Goal: Transaction & Acquisition: Download file/media

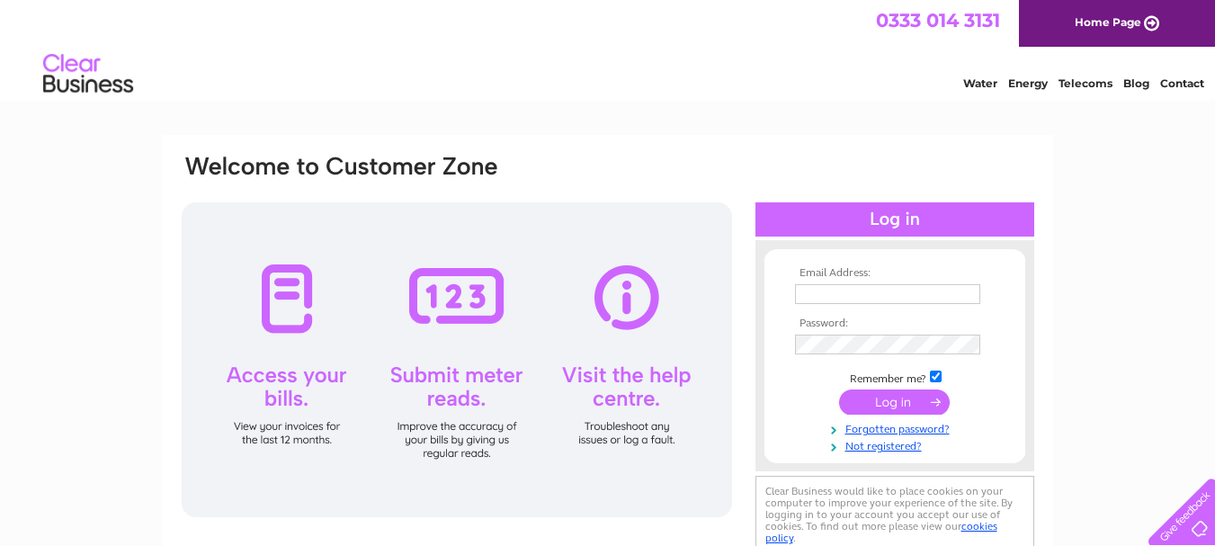
type input "margaret.dearness@talk21.com"
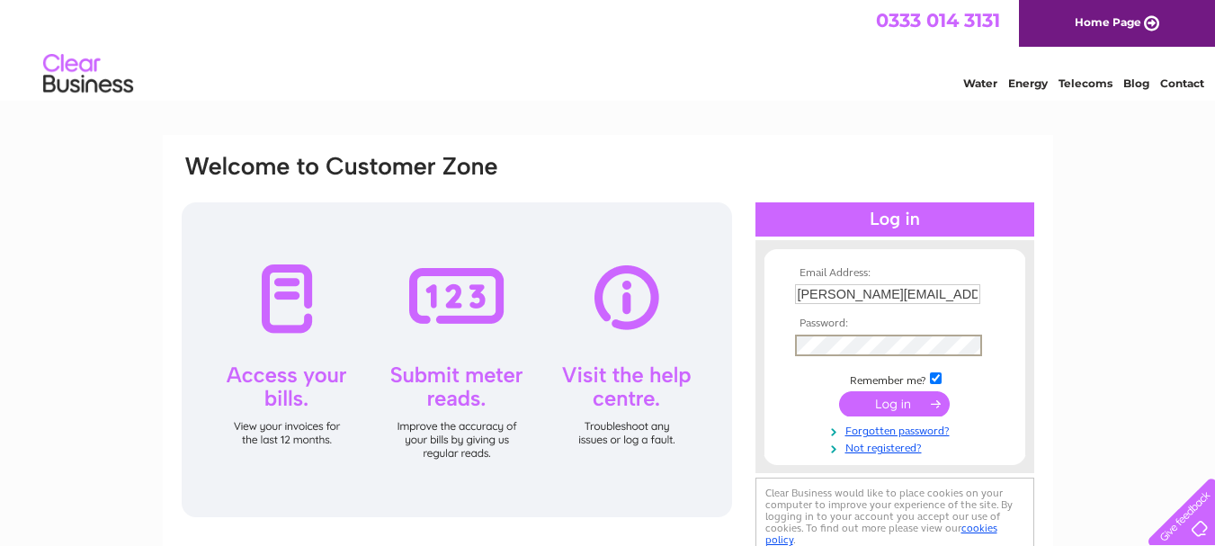
click at [856, 406] on input "submit" at bounding box center [894, 403] width 111 height 25
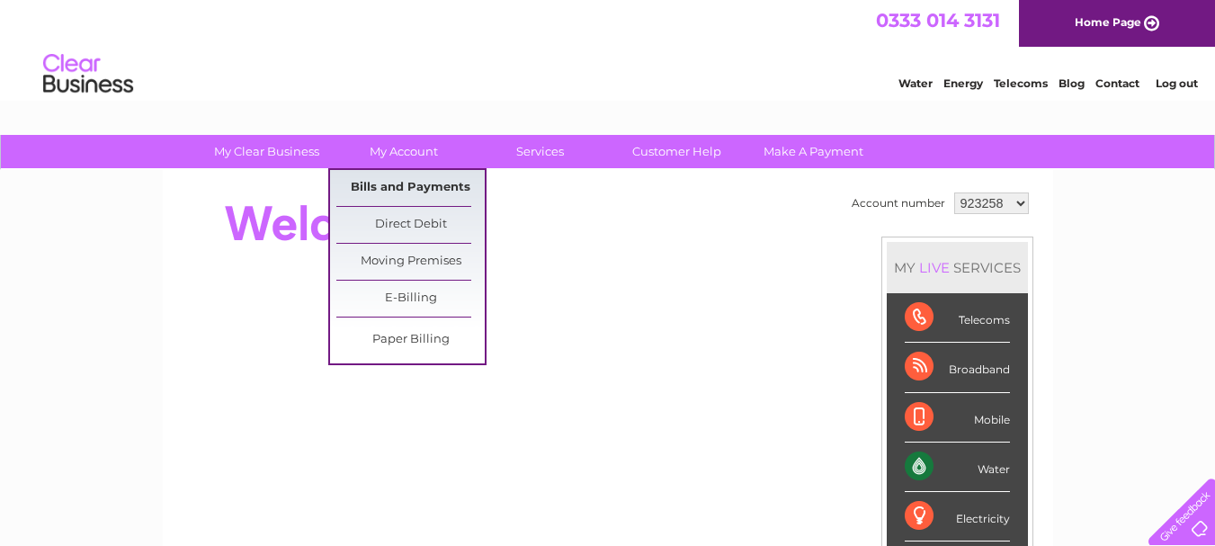
click at [382, 184] on link "Bills and Payments" at bounding box center [410, 188] width 148 height 36
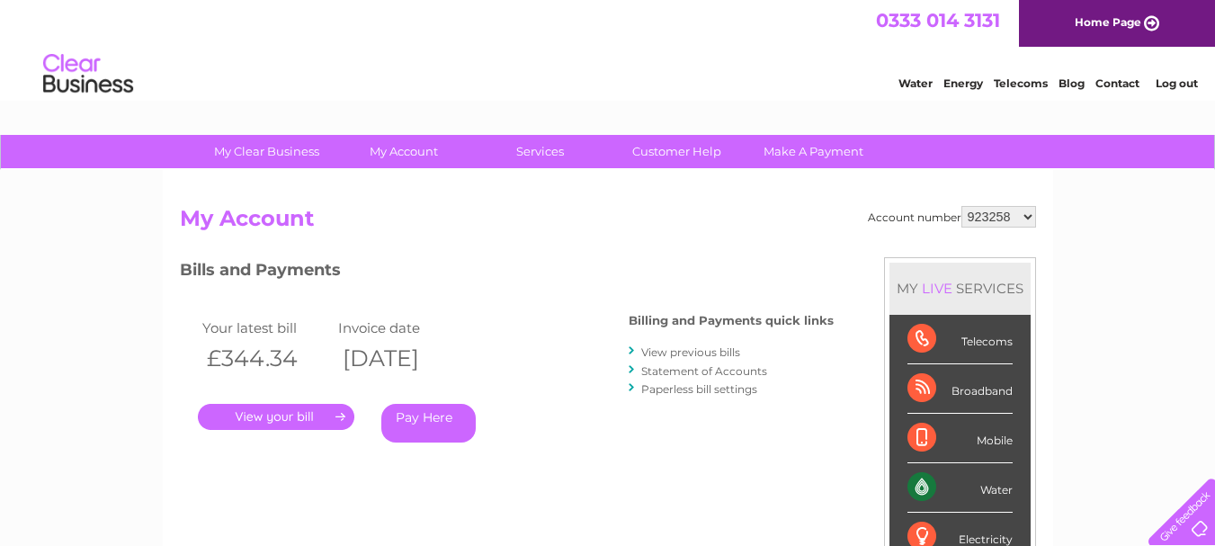
click at [661, 351] on link "View previous bills" at bounding box center [690, 351] width 99 height 13
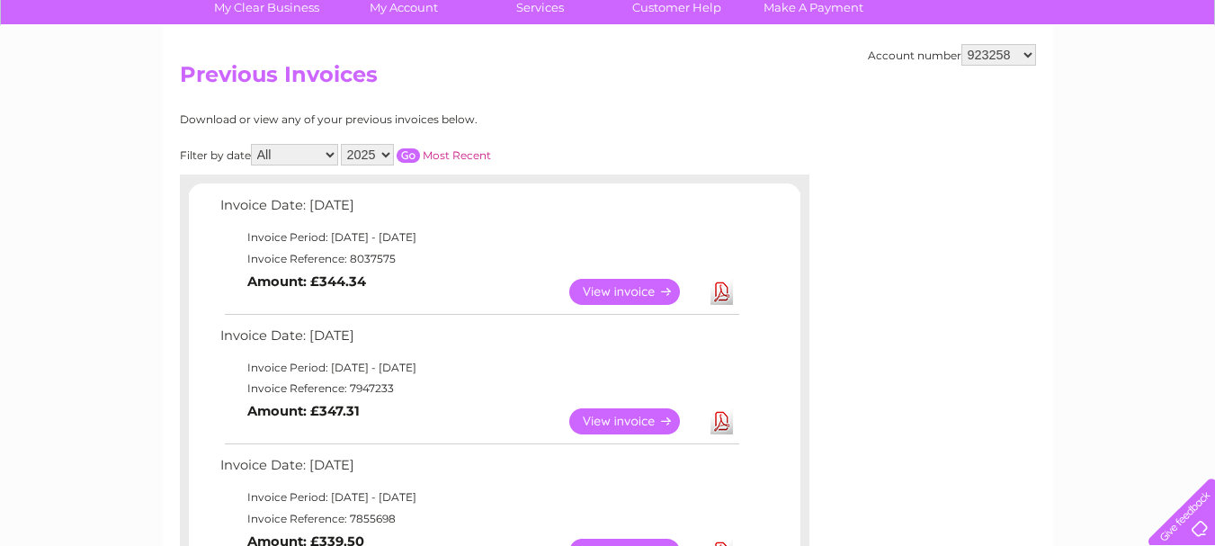
scroll to position [148, 0]
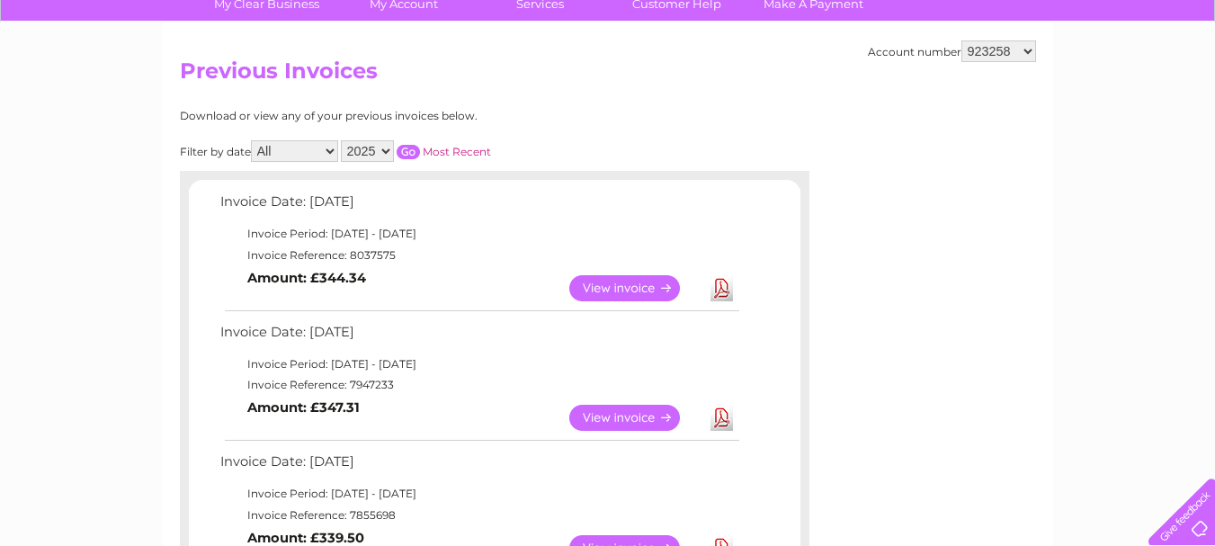
click at [720, 414] on link "Download" at bounding box center [722, 418] width 22 height 26
click at [720, 289] on link "Download" at bounding box center [722, 288] width 22 height 26
